Goal: Task Accomplishment & Management: Use online tool/utility

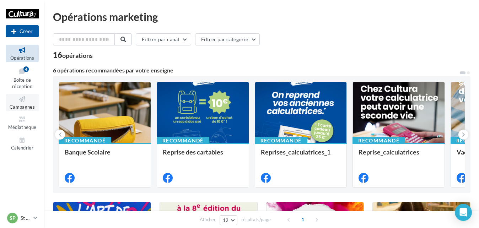
click at [22, 102] on icon at bounding box center [22, 99] width 29 height 8
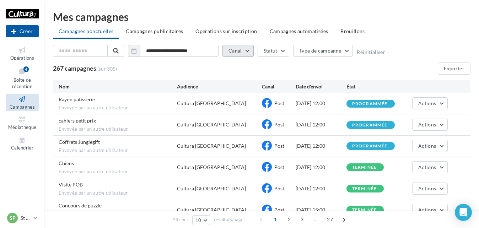
click at [246, 51] on button "Canal" at bounding box center [237, 51] width 31 height 12
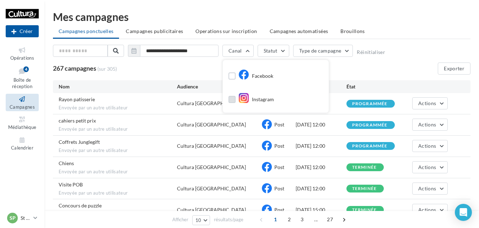
click at [231, 100] on label at bounding box center [231, 99] width 7 height 7
